Goal: Download file/media

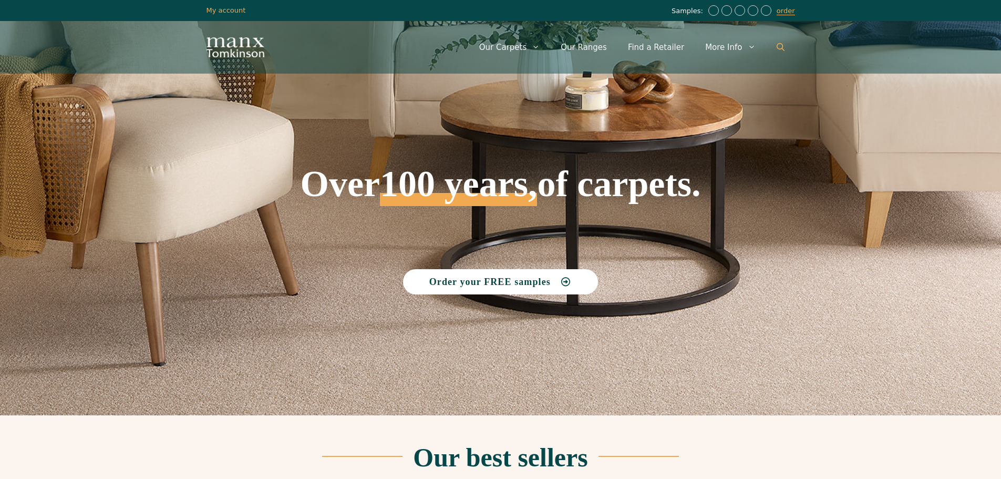
click at [777, 52] on link "Open Search Bar" at bounding box center [780, 48] width 29 height 32
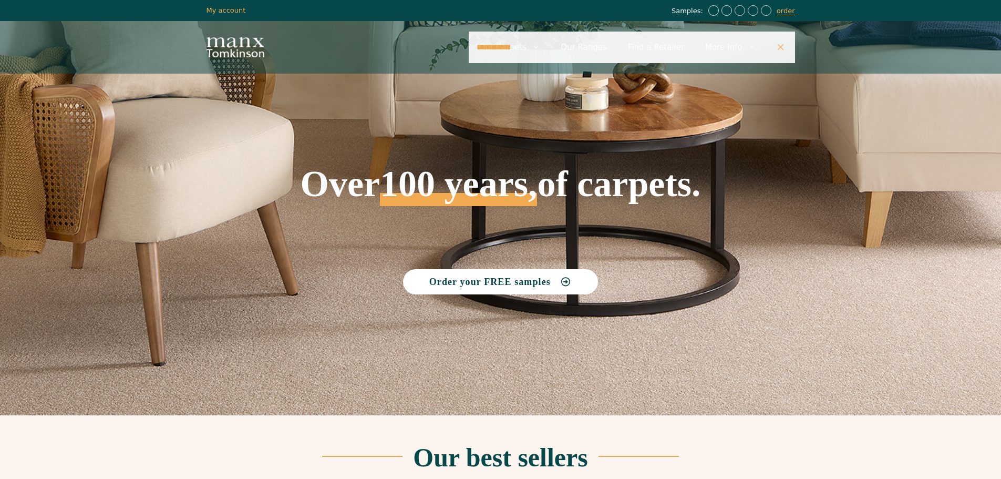
type input "**********"
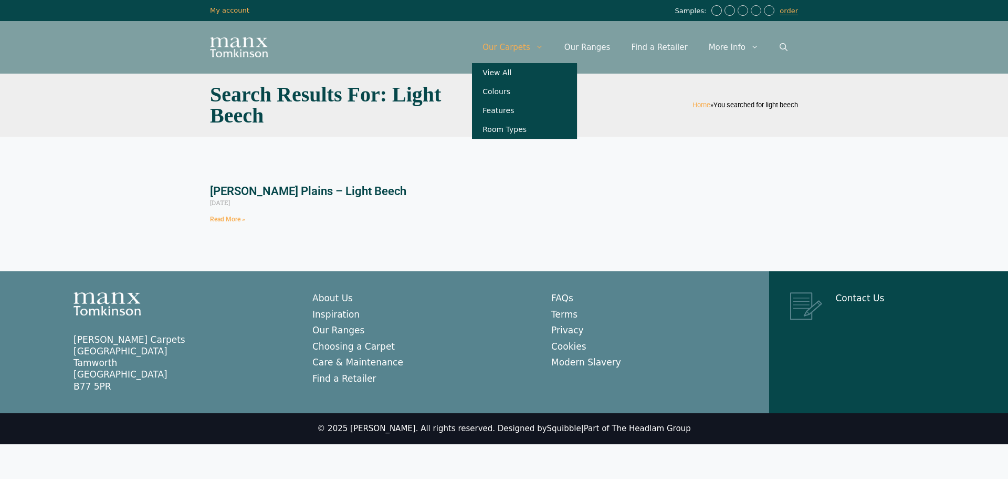
click at [537, 42] on link "Our Carpets" at bounding box center [513, 48] width 82 height 32
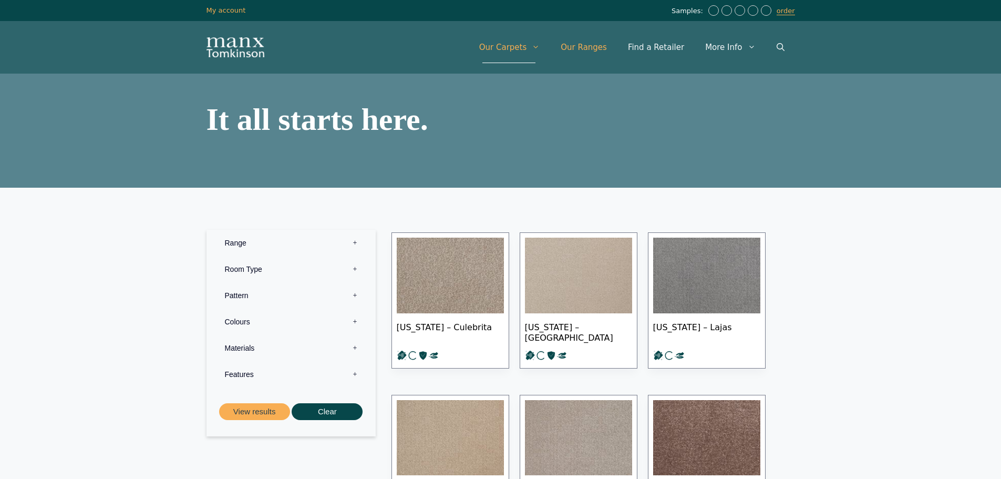
click at [605, 47] on link "Our Ranges" at bounding box center [583, 48] width 67 height 32
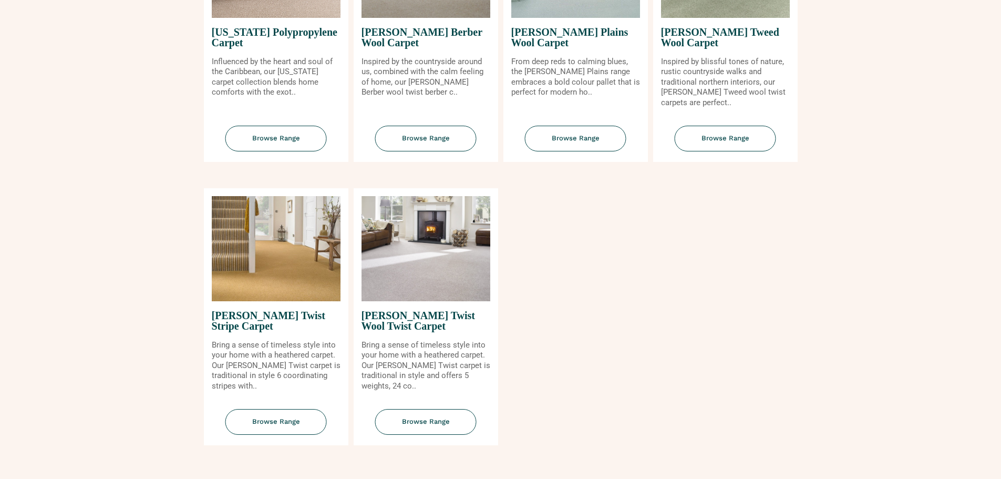
scroll to position [1156, 0]
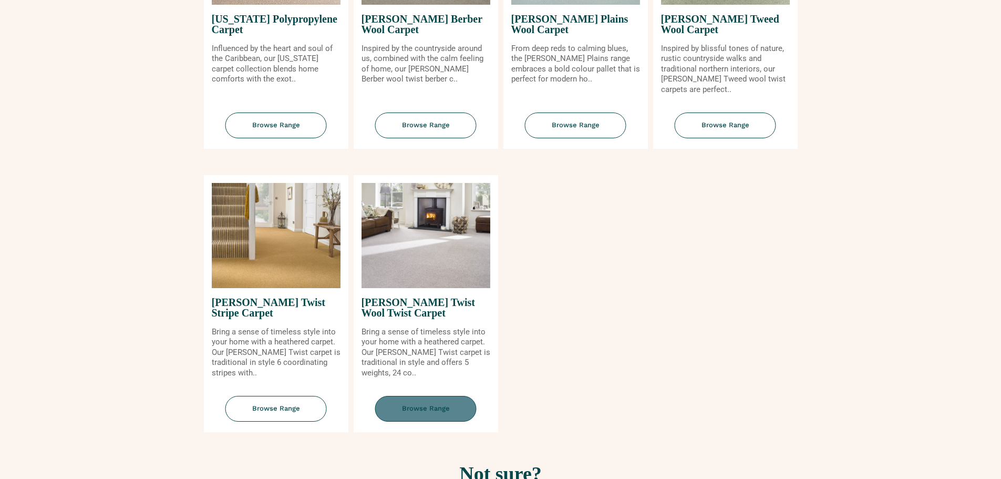
click at [430, 409] on span "Browse Range" at bounding box center [425, 409] width 101 height 26
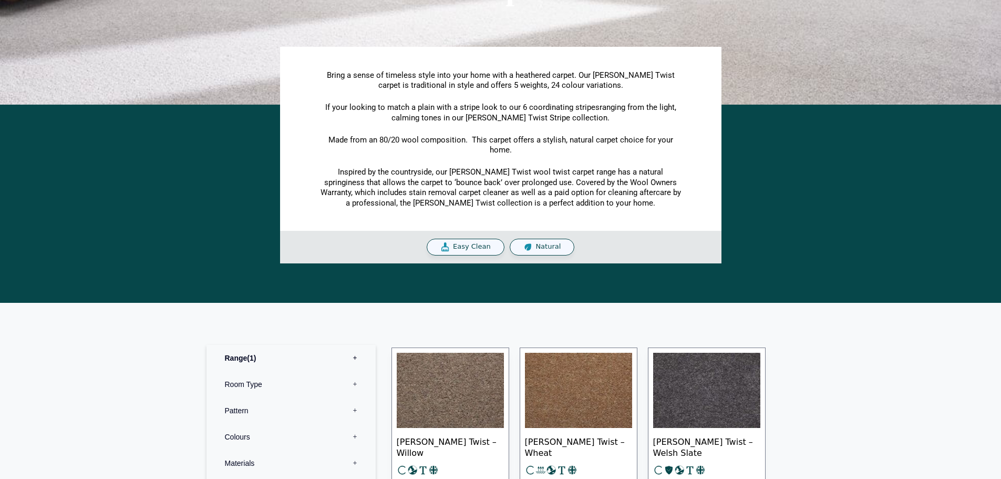
scroll to position [105, 0]
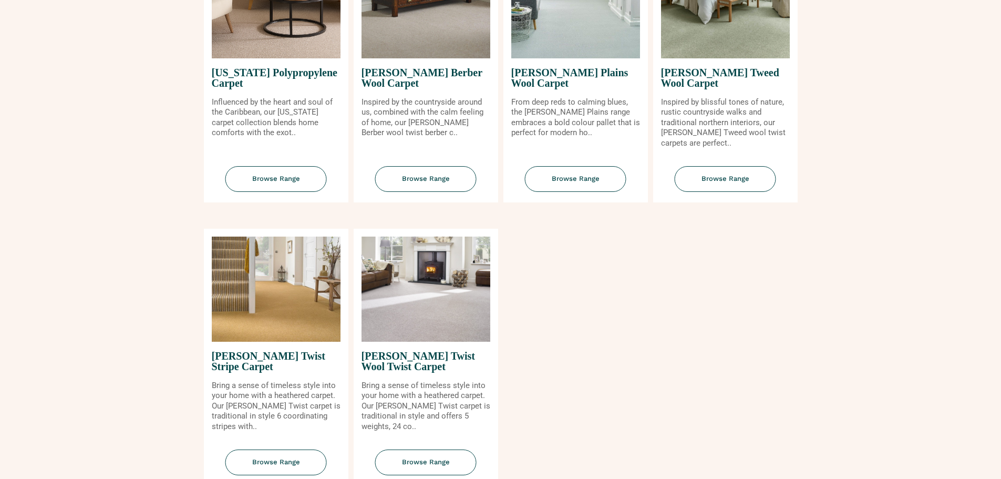
scroll to position [1051, 0]
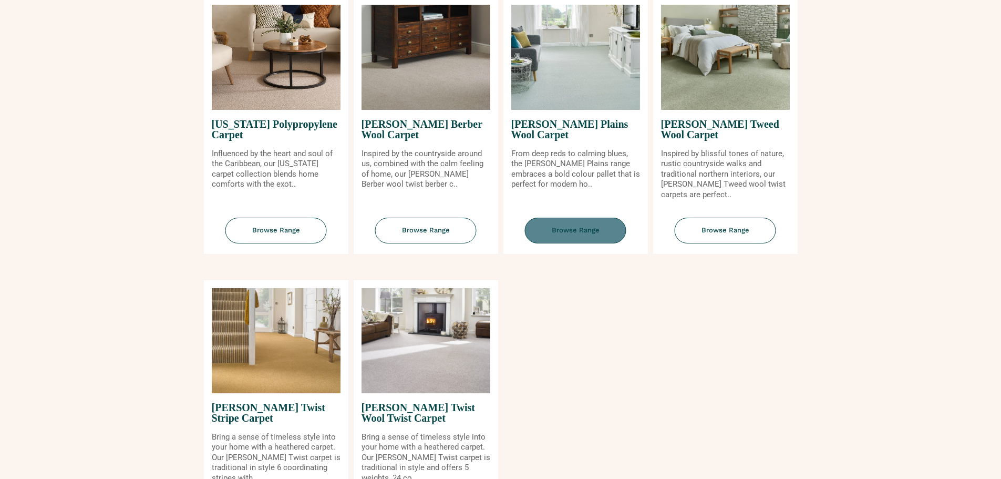
click at [592, 230] on span "Browse Range" at bounding box center [575, 230] width 101 height 26
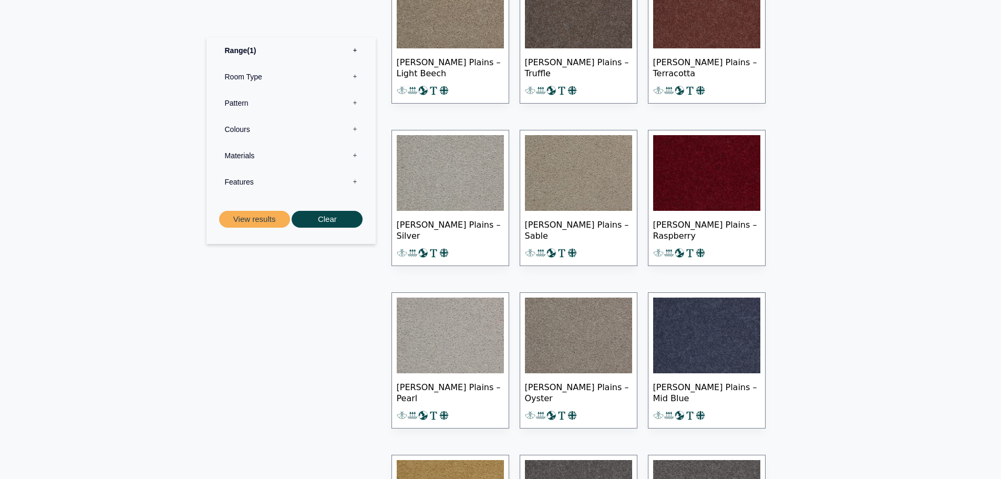
scroll to position [420, 0]
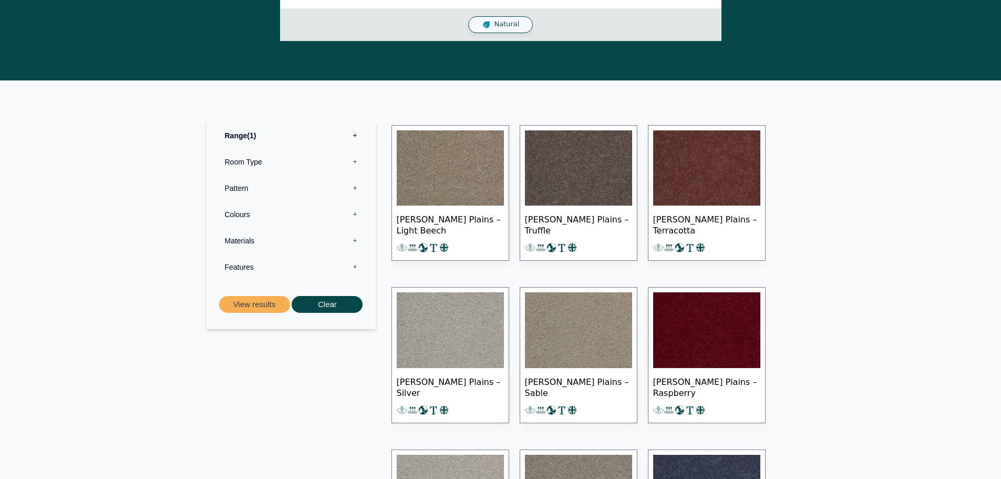
click at [475, 179] on img at bounding box center [450, 168] width 107 height 76
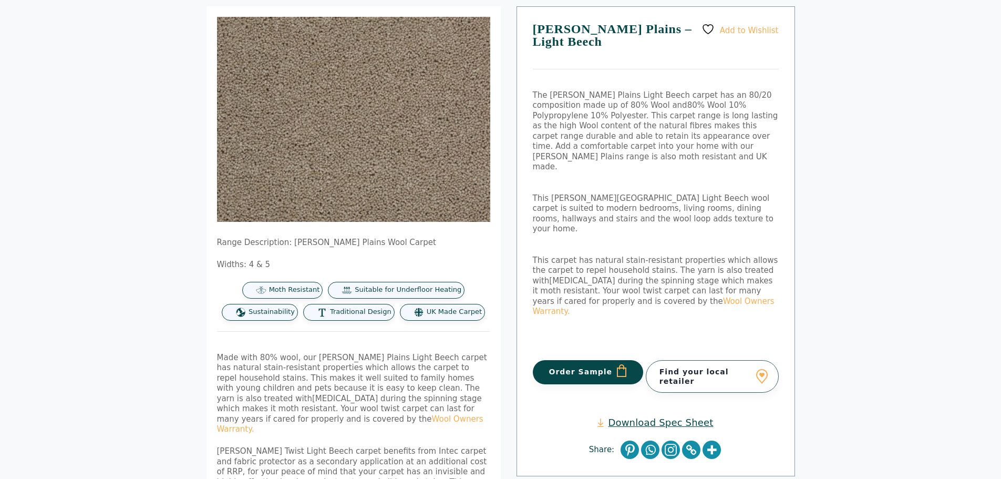
scroll to position [158, 0]
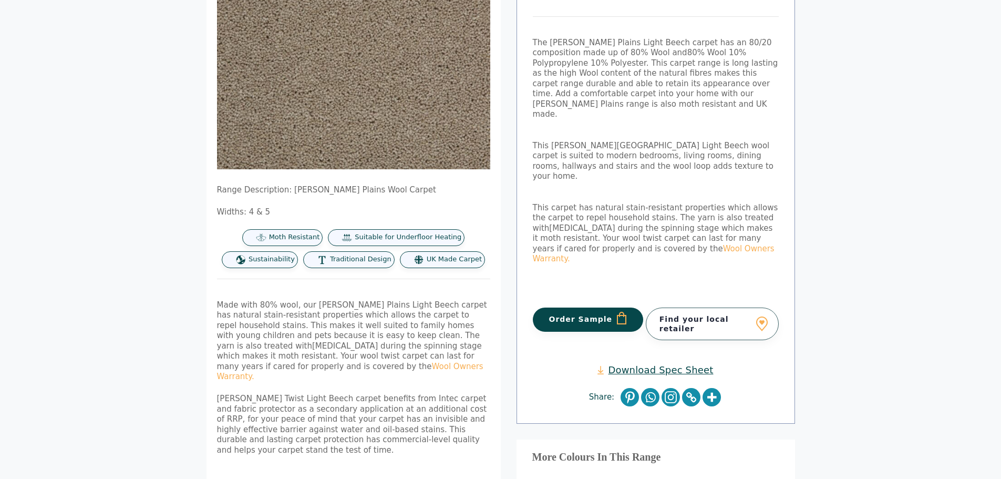
click at [669, 363] on link "Download Spec Sheet" at bounding box center [655, 369] width 116 height 12
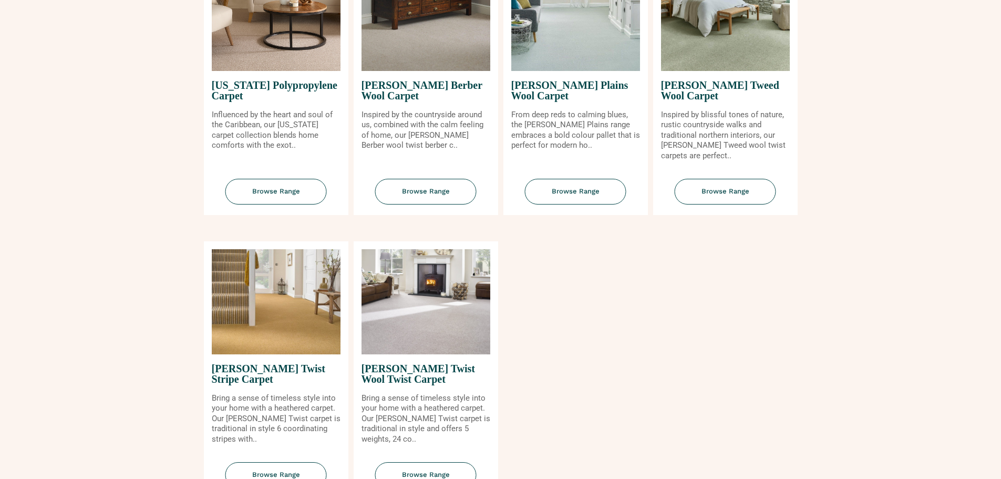
scroll to position [1156, 0]
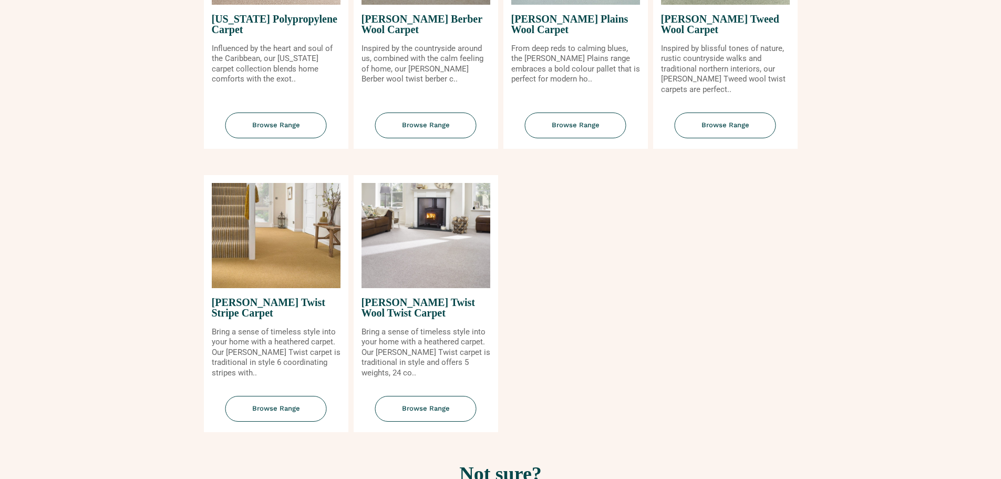
click at [425, 233] on img at bounding box center [425, 235] width 129 height 105
click at [432, 404] on span "Browse Range" at bounding box center [425, 409] width 101 height 26
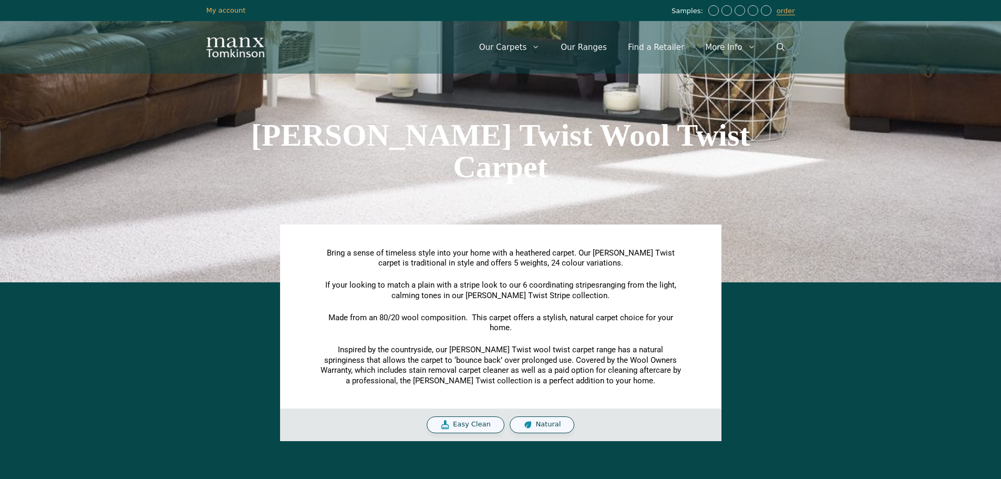
scroll to position [210, 0]
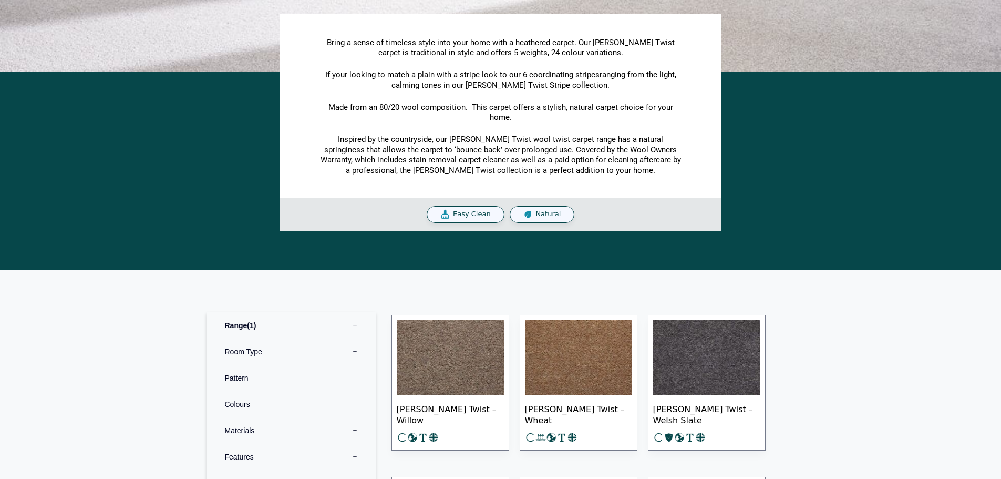
click at [450, 346] on img at bounding box center [450, 358] width 107 height 76
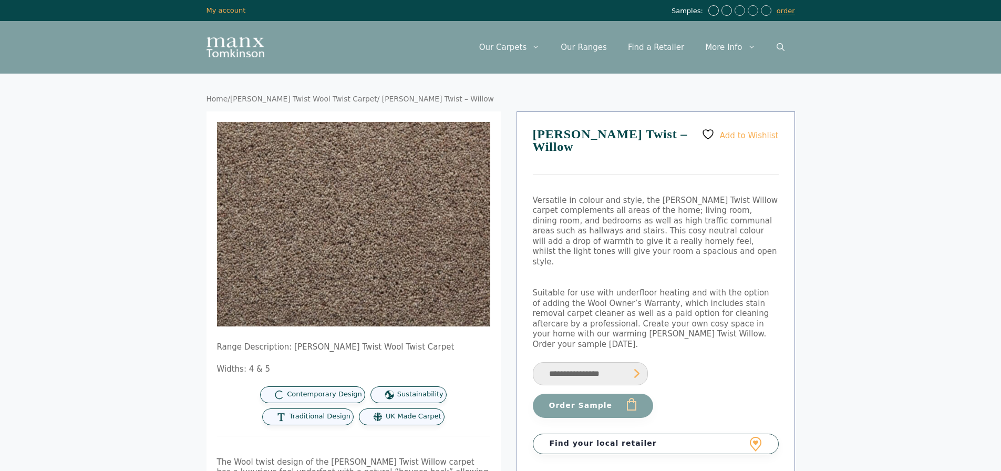
scroll to position [210, 0]
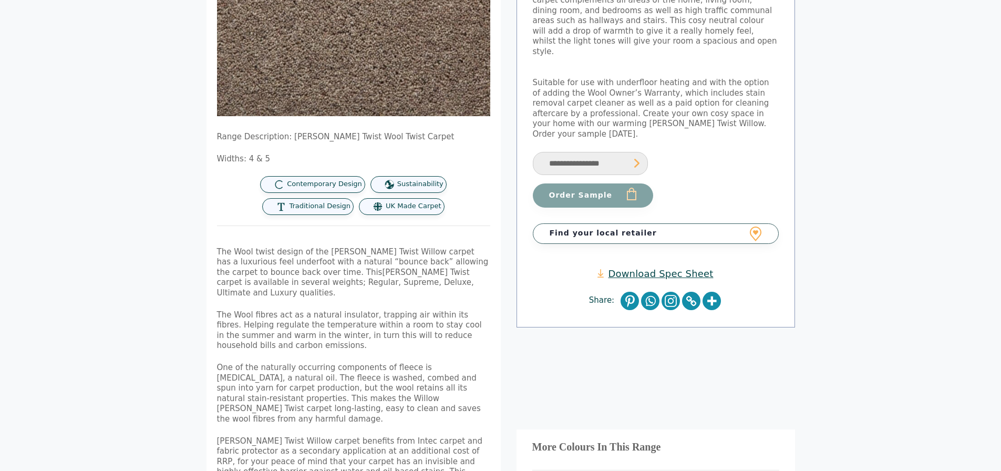
click at [678, 267] on link "Download Spec Sheet" at bounding box center [655, 273] width 116 height 12
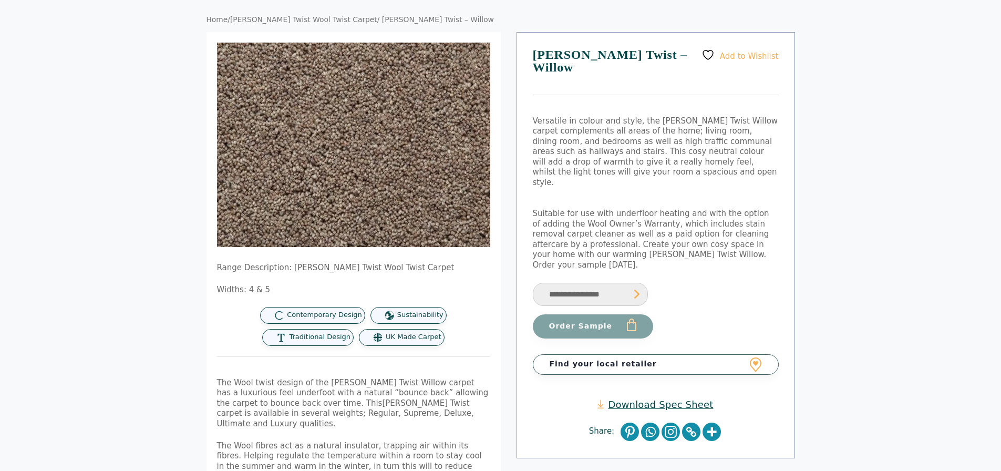
scroll to position [0, 0]
